Goal: Task Accomplishment & Management: Complete application form

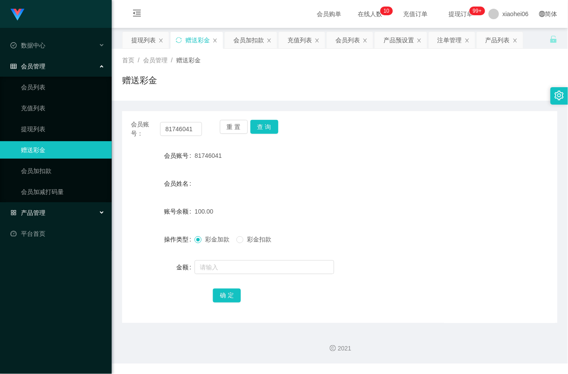
click at [37, 210] on span "产品管理" at bounding box center [27, 212] width 35 height 7
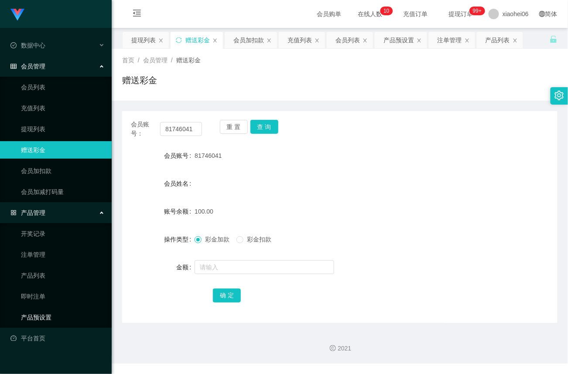
click at [40, 313] on link "产品预设置" at bounding box center [63, 317] width 84 height 17
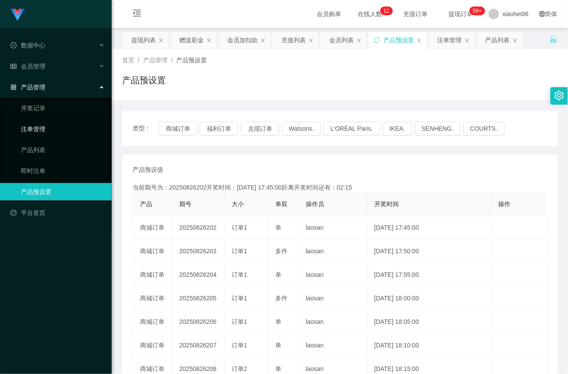
drag, startPoint x: 33, startPoint y: 126, endPoint x: 46, endPoint y: 126, distance: 13.1
click at [33, 126] on link "注单管理" at bounding box center [63, 128] width 84 height 17
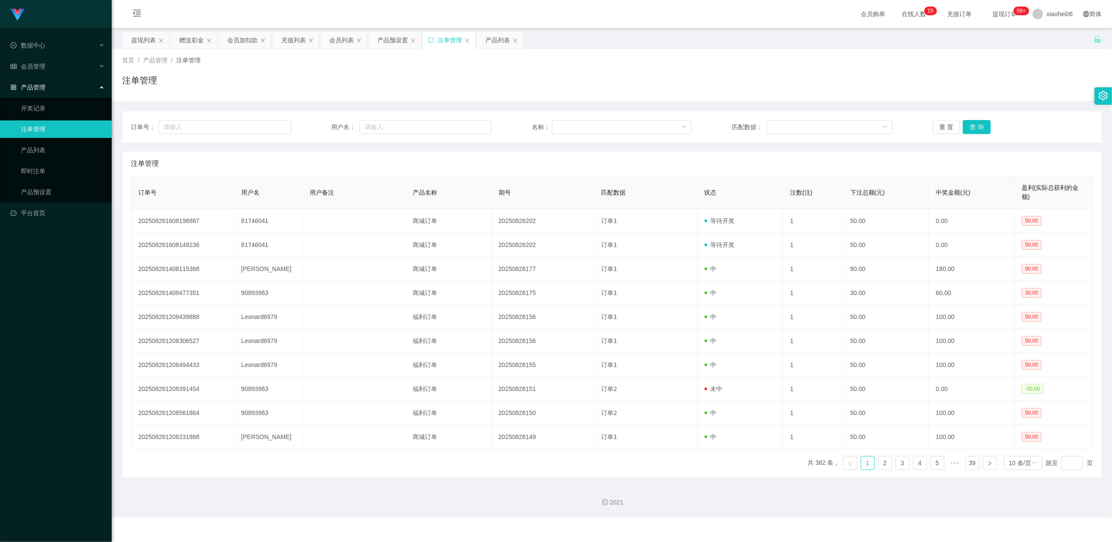
click at [34, 84] on span "产品管理" at bounding box center [27, 87] width 35 height 7
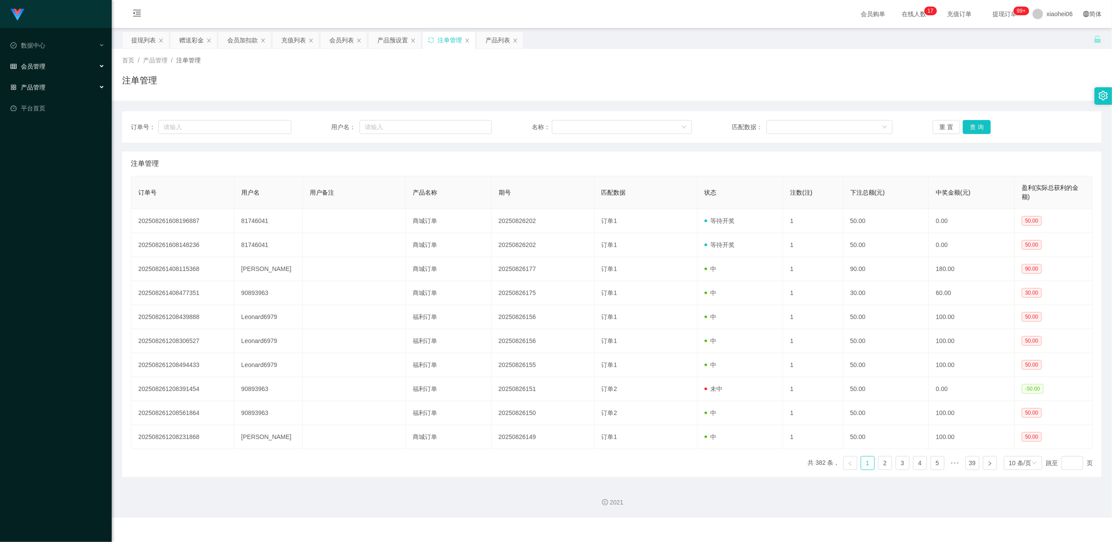
click at [41, 63] on span "会员管理" at bounding box center [27, 66] width 35 height 7
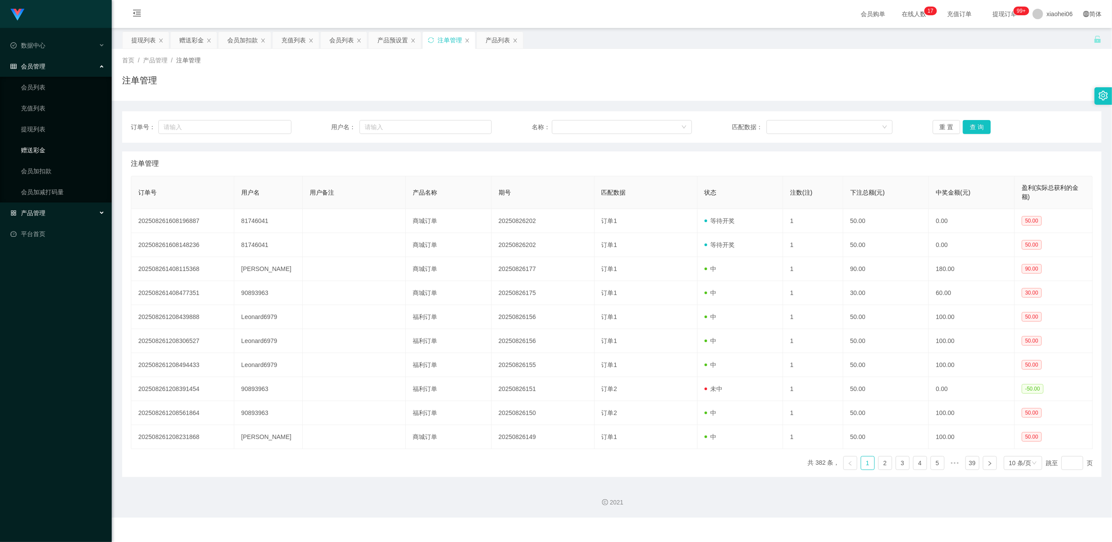
drag, startPoint x: 39, startPoint y: 147, endPoint x: 68, endPoint y: 147, distance: 29.2
click at [39, 147] on link "赠送彩金" at bounding box center [63, 149] width 84 height 17
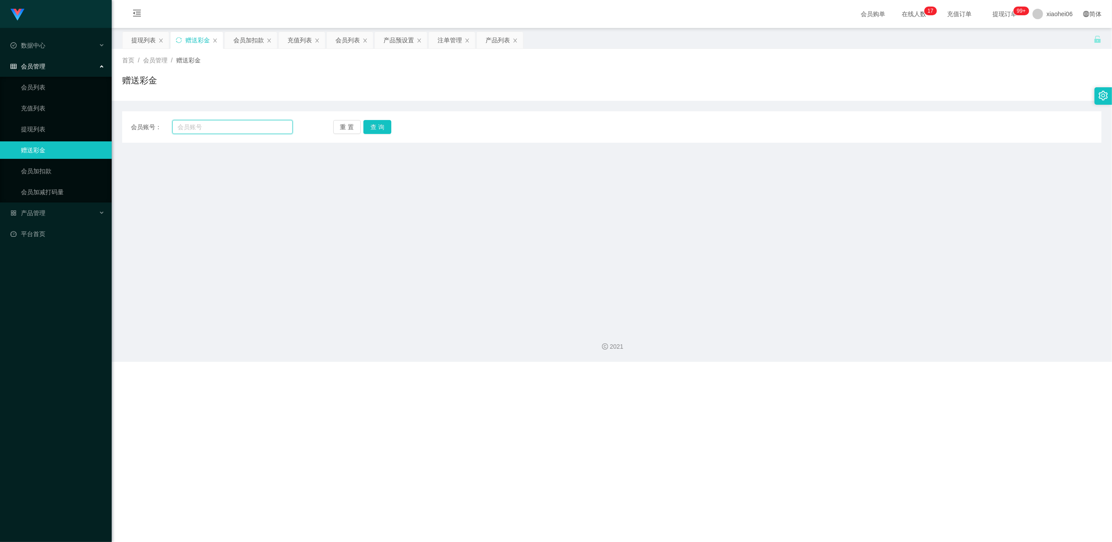
click at [237, 130] on input "text" at bounding box center [232, 127] width 120 height 14
paste input "81746041"
type input "81746041"
drag, startPoint x: 379, startPoint y: 131, endPoint x: 374, endPoint y: 135, distance: 6.2
click at [379, 131] on button "查 询" at bounding box center [377, 127] width 28 height 14
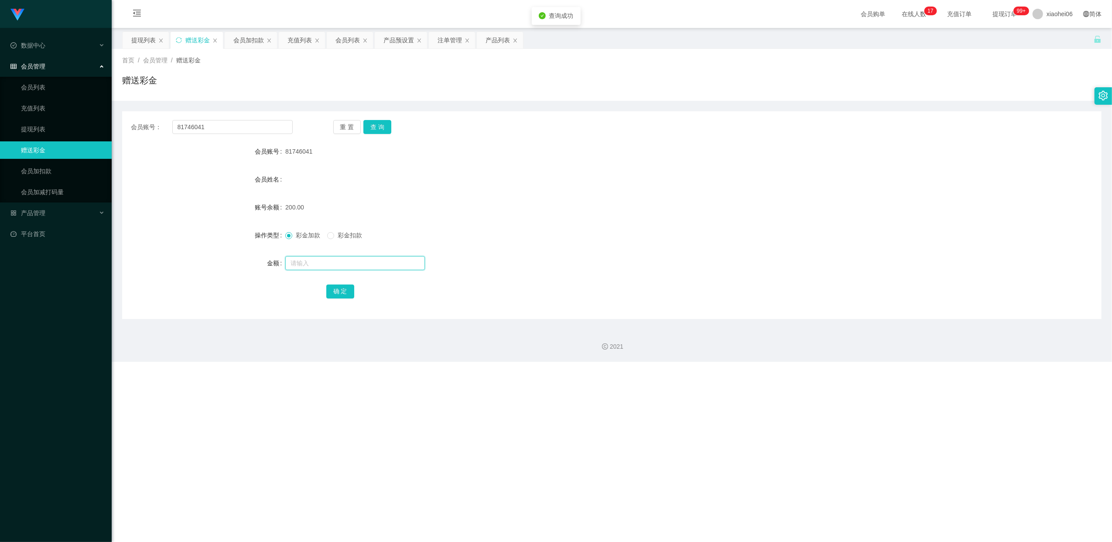
drag, startPoint x: 308, startPoint y: 259, endPoint x: 328, endPoint y: 270, distance: 23.6
click at [308, 259] on input "text" at bounding box center [355, 263] width 140 height 14
drag, startPoint x: 353, startPoint y: 235, endPoint x: 358, endPoint y: 246, distance: 12.7
click at [353, 235] on span "彩金扣款" at bounding box center [349, 235] width 31 height 7
click at [339, 264] on input "text" at bounding box center [355, 263] width 140 height 14
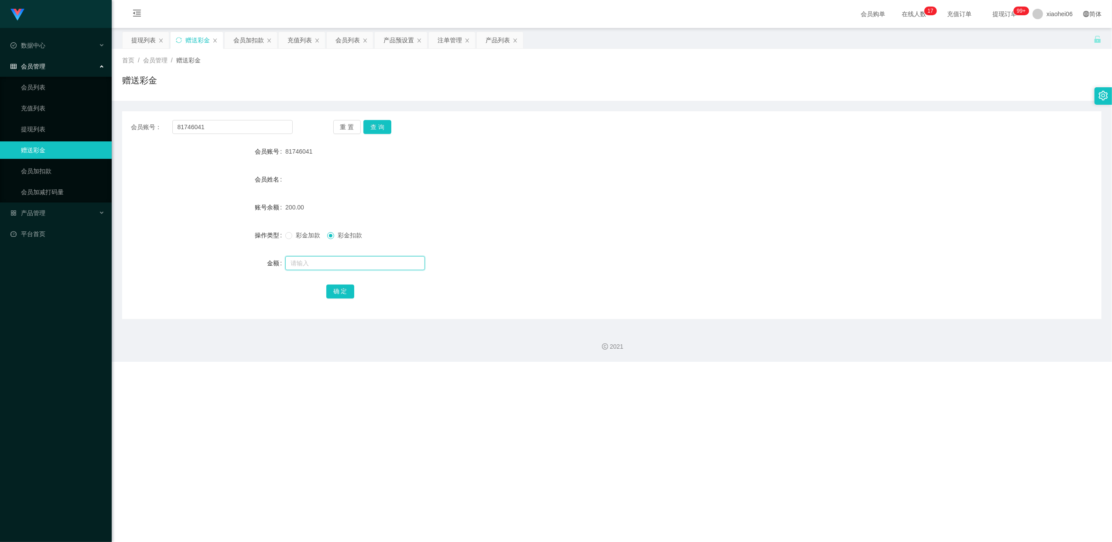
type input "2"
type input "50"
click at [343, 291] on button "确 定" at bounding box center [340, 291] width 28 height 14
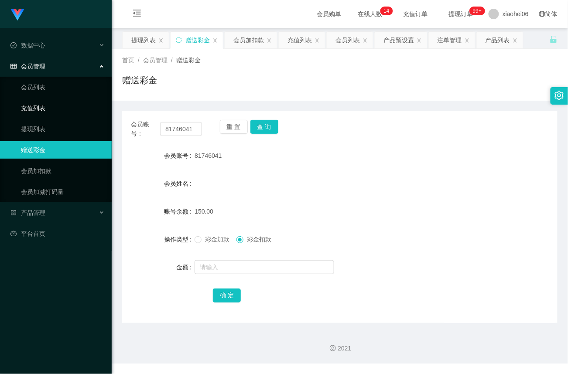
click at [48, 107] on link "充值列表" at bounding box center [63, 107] width 84 height 17
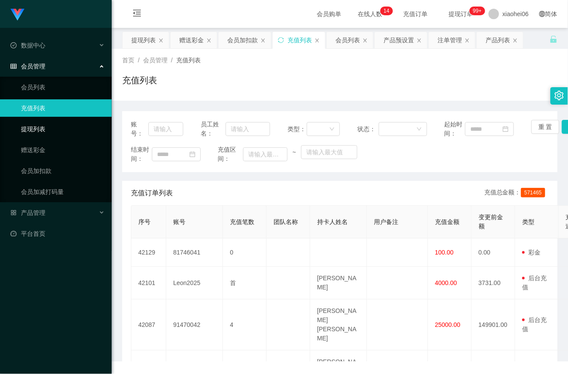
drag, startPoint x: 38, startPoint y: 126, endPoint x: 52, endPoint y: 121, distance: 15.7
click at [38, 127] on link "提现列表" at bounding box center [63, 128] width 84 height 17
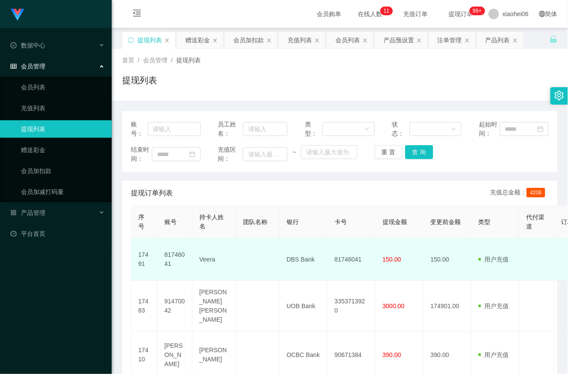
click at [299, 262] on td "DBS Bank" at bounding box center [304, 260] width 48 height 42
copy td "DBS Bank"
click at [213, 260] on td "Veera" at bounding box center [214, 260] width 44 height 42
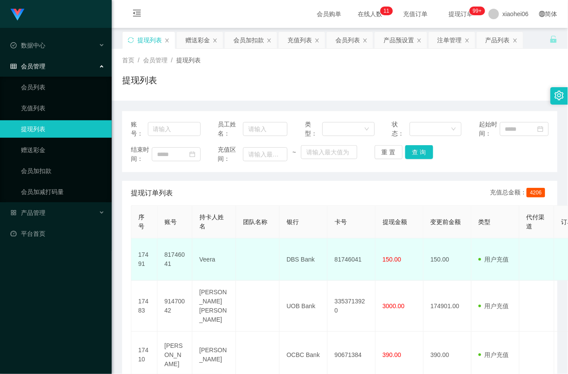
click at [213, 260] on td "Veera" at bounding box center [214, 260] width 44 height 42
click at [210, 262] on td "Veera" at bounding box center [214, 260] width 44 height 42
copy td "Veera"
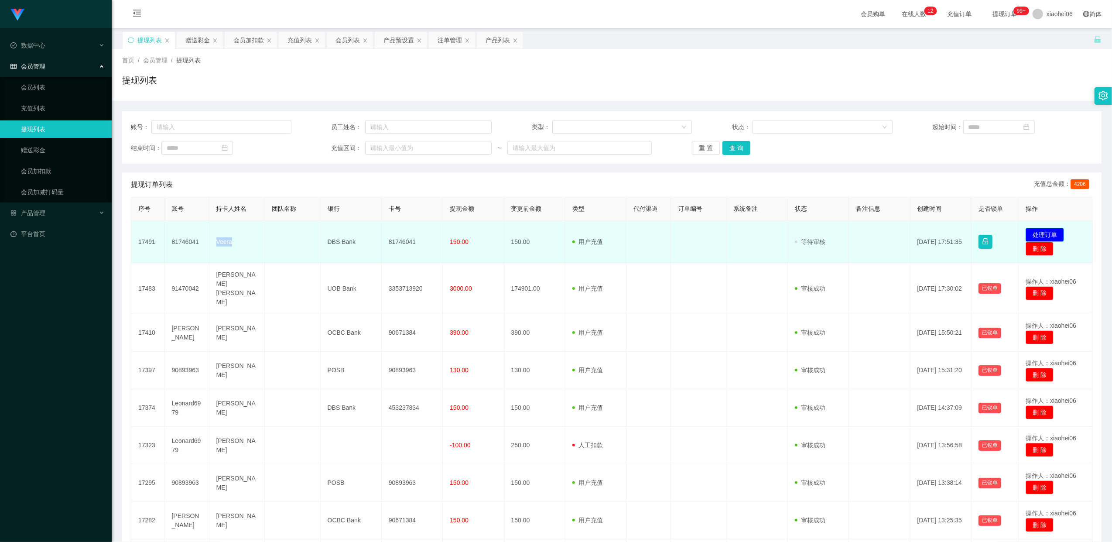
click at [1039, 233] on button "处理订单" at bounding box center [1045, 235] width 38 height 14
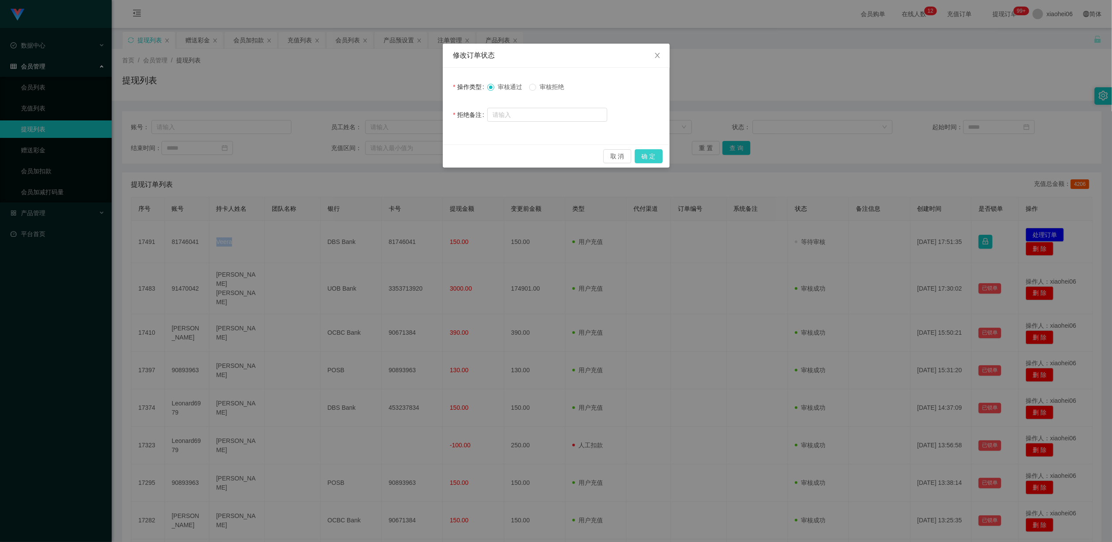
drag, startPoint x: 657, startPoint y: 150, endPoint x: 664, endPoint y: 153, distance: 7.3
click at [657, 150] on button "确 定" at bounding box center [649, 156] width 28 height 14
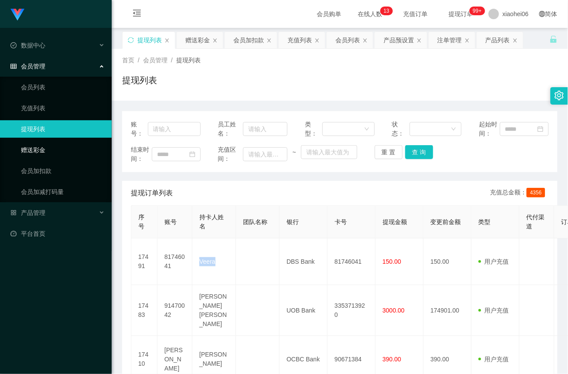
click at [47, 148] on link "赠送彩金" at bounding box center [63, 149] width 84 height 17
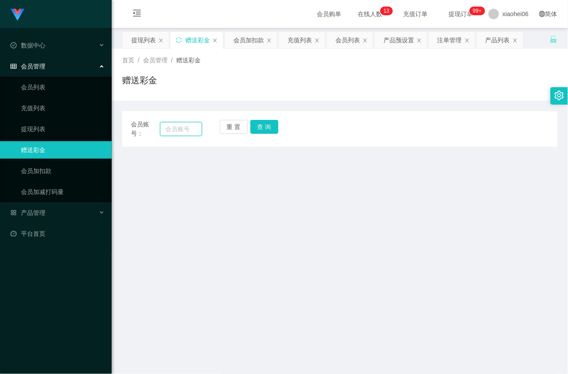
click at [174, 130] on input "text" at bounding box center [181, 129] width 42 height 14
paste input "81746041"
type input "81746041"
click at [270, 130] on button "查 询" at bounding box center [264, 127] width 28 height 14
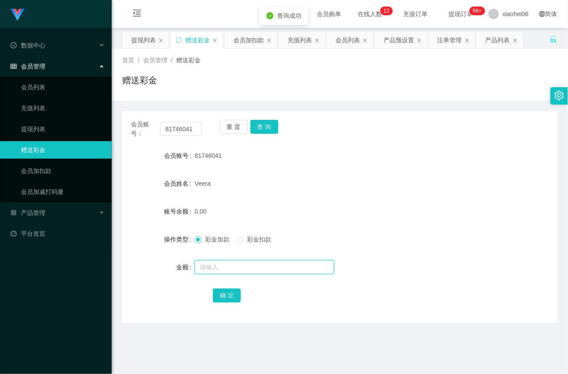
click at [213, 269] on input "text" at bounding box center [265, 267] width 140 height 14
type input "39"
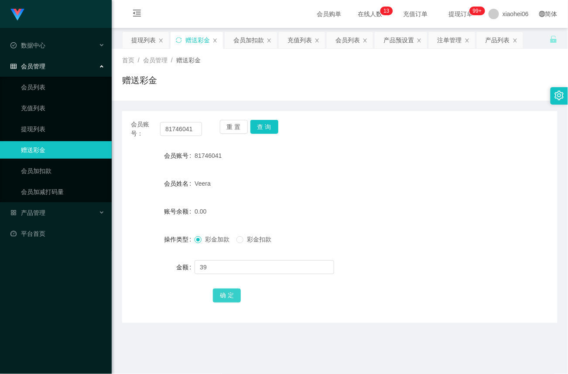
click at [226, 298] on button "确 定" at bounding box center [227, 296] width 28 height 14
